Goal: Task Accomplishment & Management: Complete application form

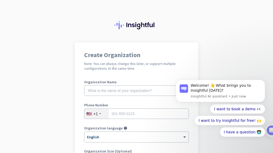
click at [214, 38] on div at bounding box center [136, 21] width 273 height 43
click at [244, 59] on app-onboarding-organization "Create Organization Note: You can always change this later, or support multiple…" at bounding box center [136, 156] width 273 height 227
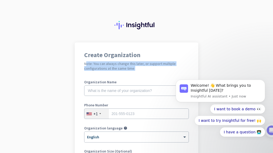
click at [244, 59] on app-onboarding-organization "Create Organization Note: You can always change this later, or support multiple…" at bounding box center [136, 156] width 273 height 227
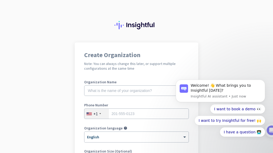
click at [96, 113] on div "+1" at bounding box center [96, 114] width 24 height 10
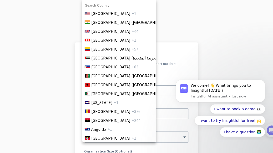
click at [135, 5] on input at bounding box center [119, 5] width 74 height 7
type input "PHI"
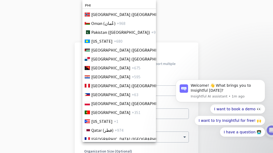
scroll to position [1493, 0]
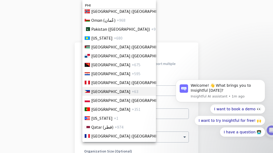
click at [133, 92] on li "Philippines +63" at bounding box center [119, 91] width 74 height 9
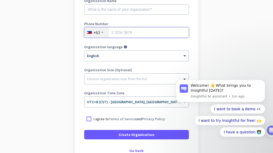
scroll to position [82, 0]
